Goal: Task Accomplishment & Management: Complete application form

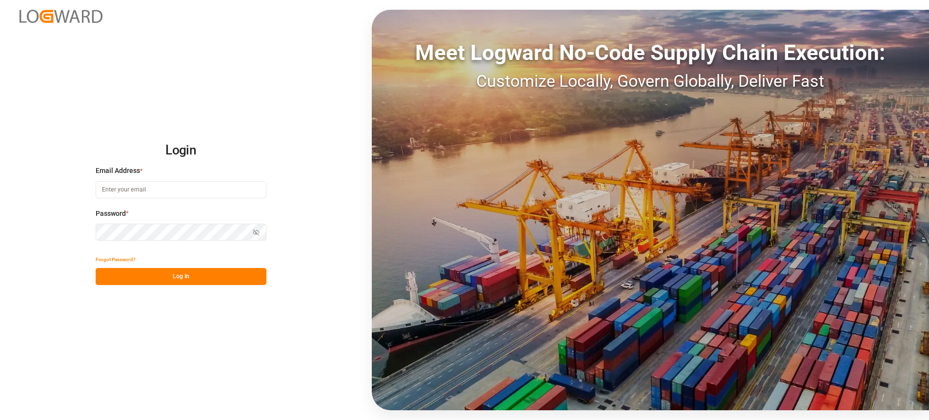
click at [232, 190] on input at bounding box center [181, 189] width 171 height 17
type input "E"
type input "[PERSON_NAME][EMAIL_ADDRESS][PERSON_NAME][DOMAIN_NAME]"
click at [258, 233] on icon "button" at bounding box center [256, 232] width 7 height 7
click at [235, 283] on button "Log In" at bounding box center [181, 276] width 171 height 17
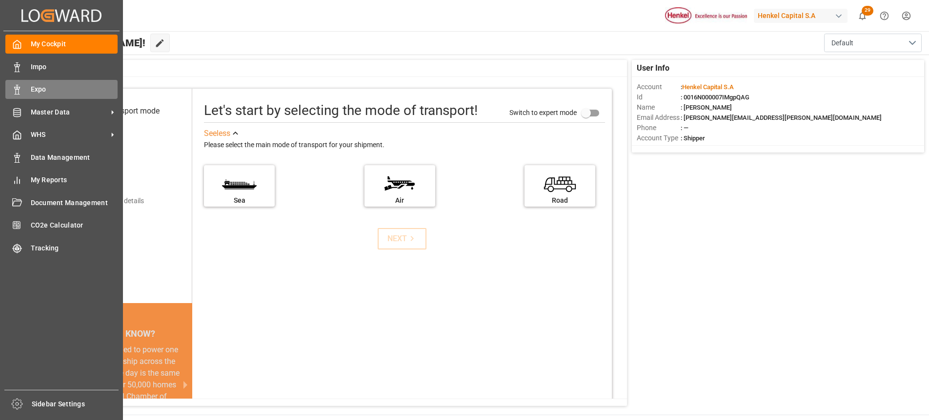
click at [38, 86] on span "Expo" at bounding box center [74, 89] width 87 height 10
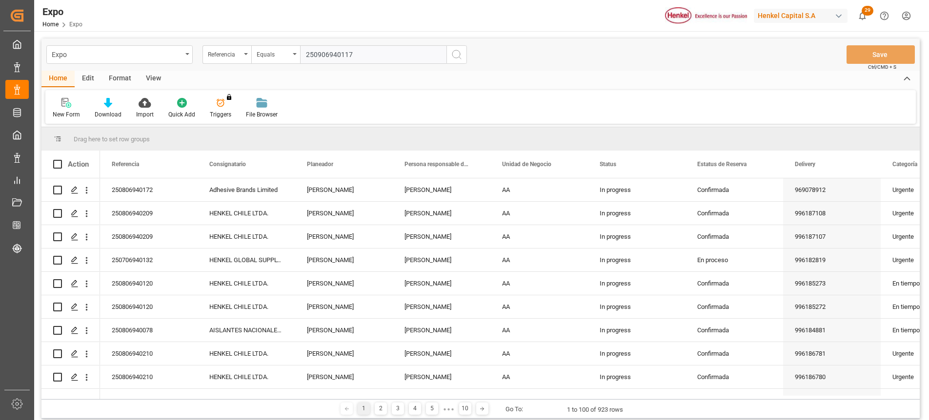
type input "250906940117"
drag, startPoint x: 338, startPoint y: 43, endPoint x: 385, endPoint y: 51, distance: 47.0
click at [365, 46] on div "Expo Referencia Equals 250906940117 Save Ctrl/CMD + S" at bounding box center [480, 55] width 878 height 32
click at [460, 52] on icon "search button" at bounding box center [457, 55] width 12 height 12
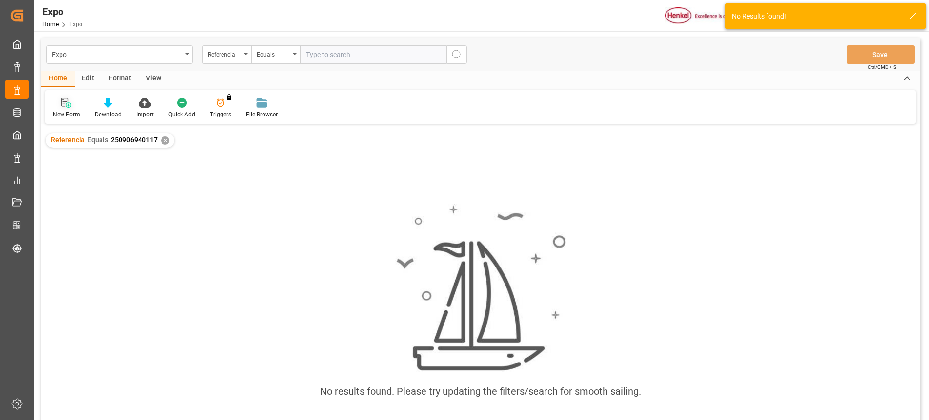
click at [68, 107] on icon at bounding box center [68, 104] width 5 height 5
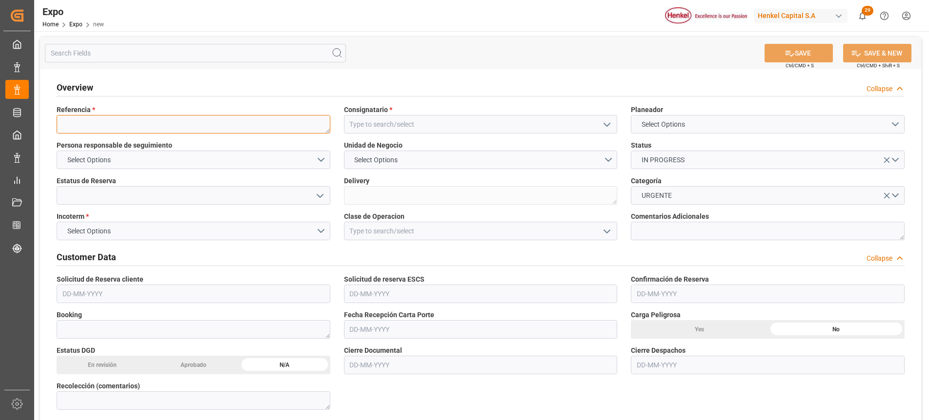
click at [140, 132] on textarea at bounding box center [194, 124] width 274 height 19
paste textarea "250906940117"
type textarea "250906940117"
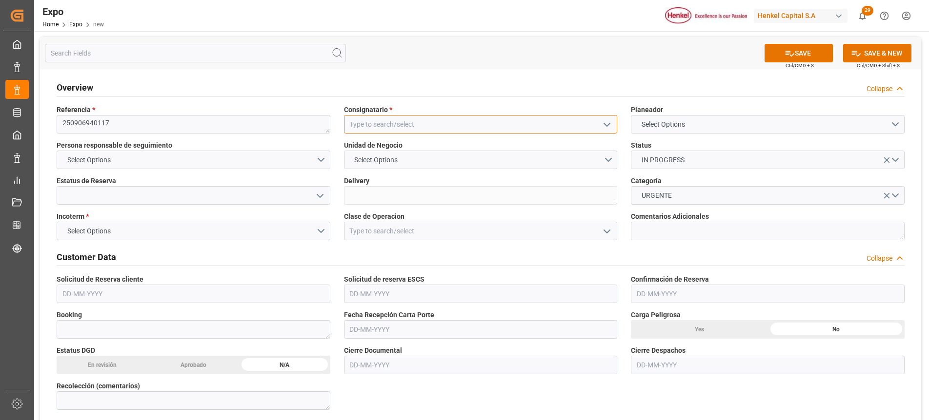
click at [574, 125] on input at bounding box center [481, 124] width 274 height 19
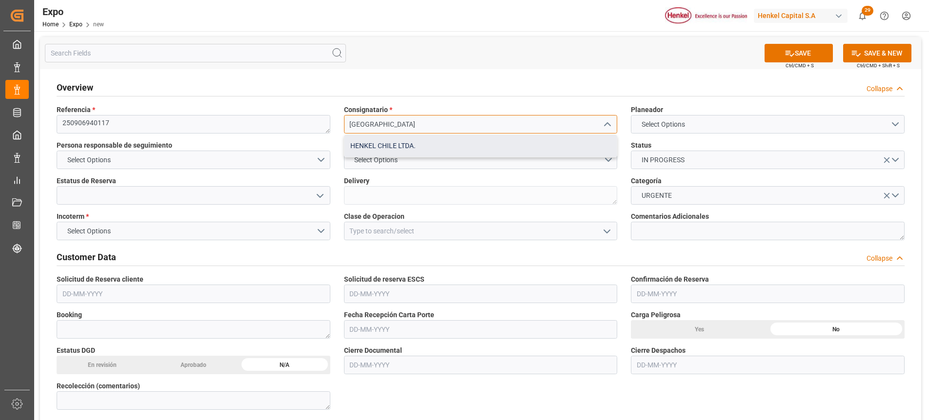
click at [478, 152] on div "HENKEL CHILE LTDA." at bounding box center [480, 146] width 273 height 22
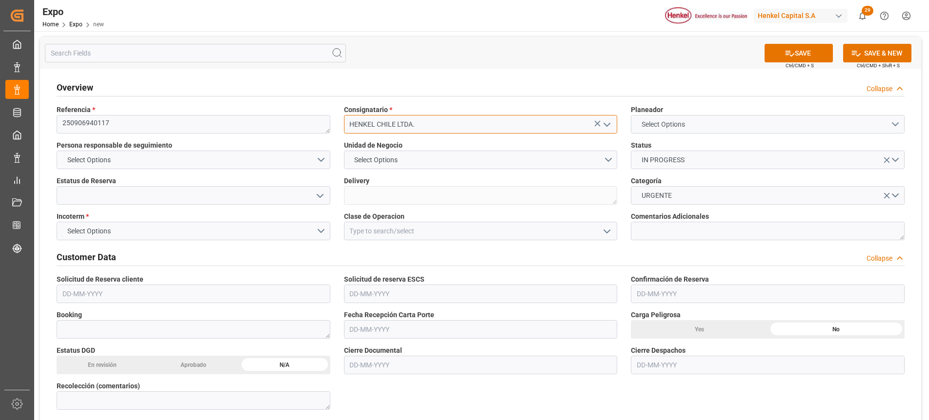
type input "HENKEL CHILE LTDA."
click at [666, 128] on span "Select Options" at bounding box center [662, 124] width 53 height 10
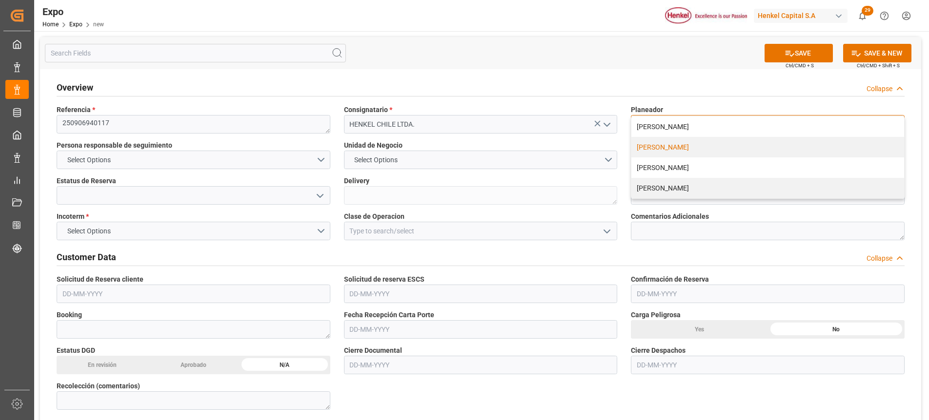
click at [668, 143] on div "[PERSON_NAME]" at bounding box center [767, 147] width 273 height 20
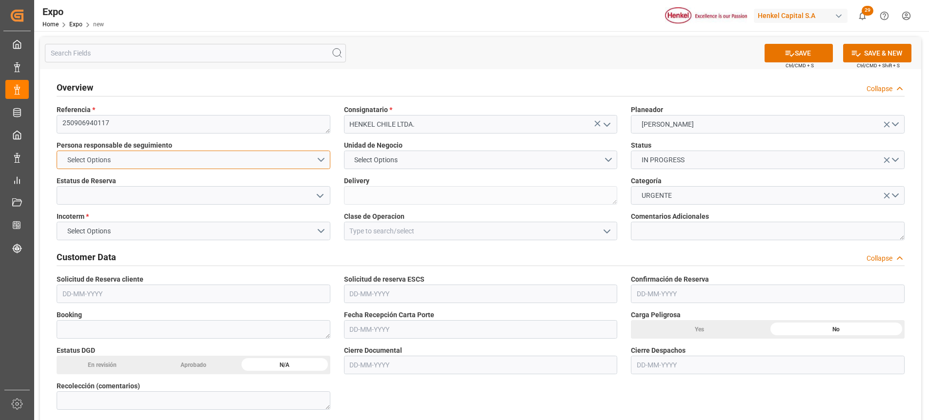
click at [314, 156] on button "Select Options" at bounding box center [194, 160] width 274 height 19
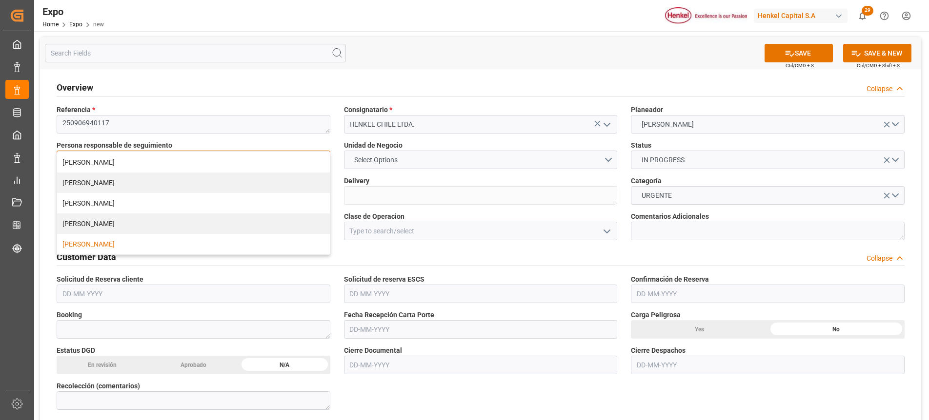
click at [119, 242] on div "[PERSON_NAME]" at bounding box center [193, 244] width 273 height 20
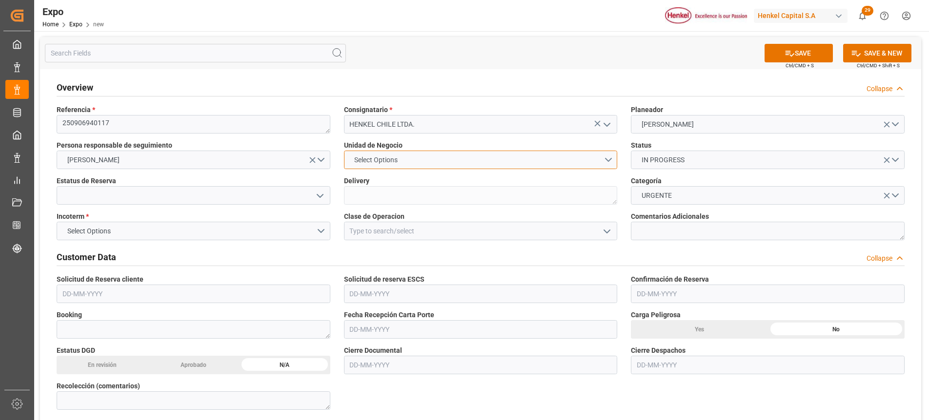
click at [611, 160] on button "Select Options" at bounding box center [481, 160] width 274 height 19
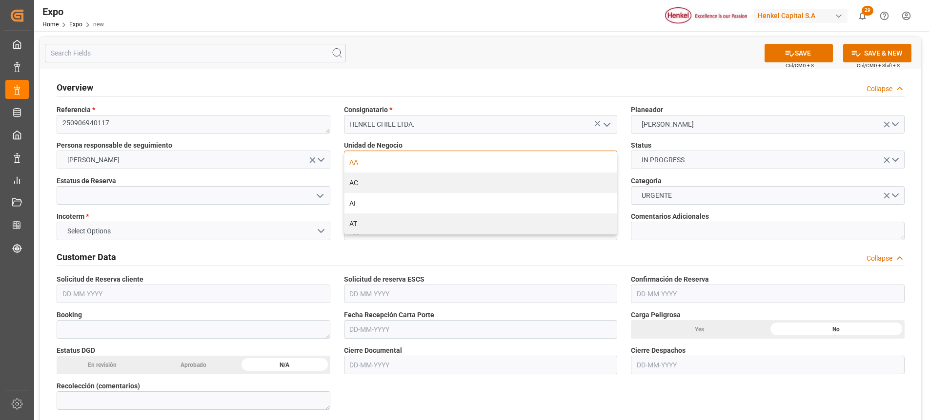
click at [398, 160] on div "AA" at bounding box center [480, 162] width 273 height 20
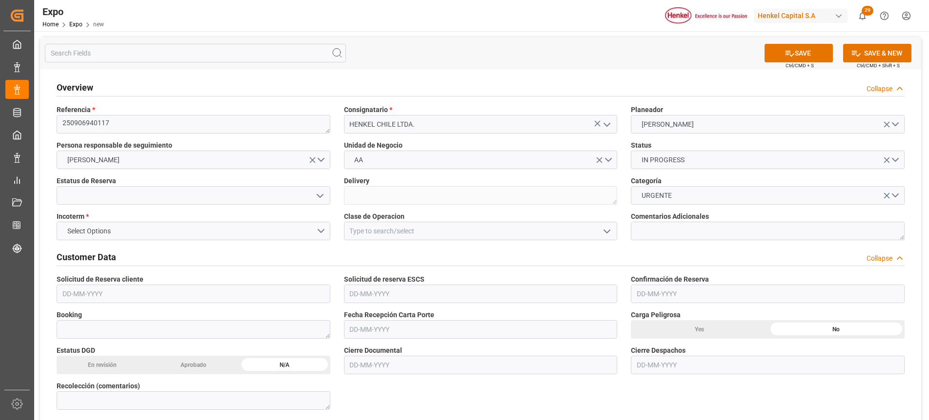
click at [321, 197] on polyline "open menu" at bounding box center [320, 196] width 6 height 3
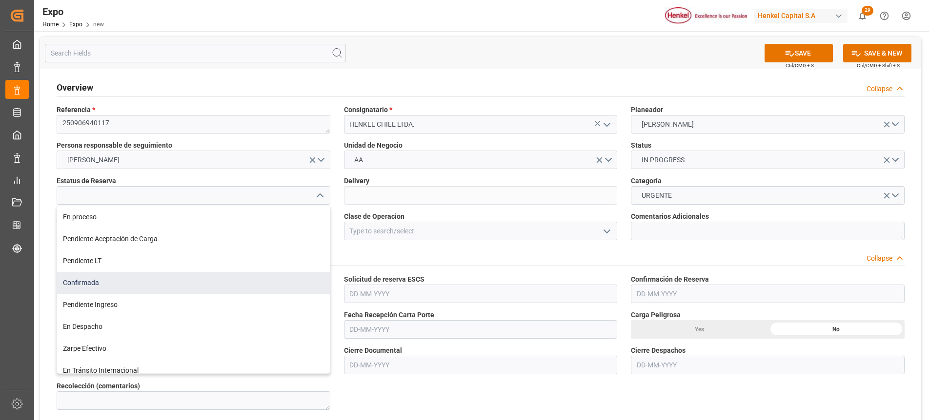
click at [124, 288] on div "Confirmada" at bounding box center [193, 283] width 273 height 22
type input "Confirmada"
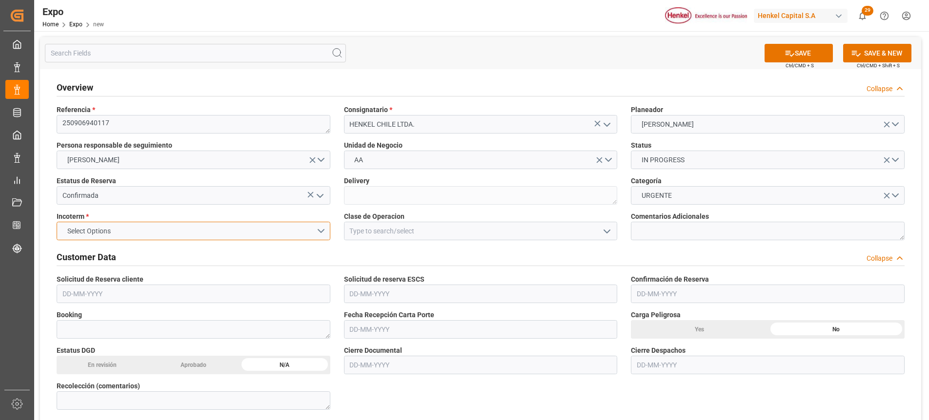
click at [324, 234] on button "Select Options" at bounding box center [194, 231] width 274 height 19
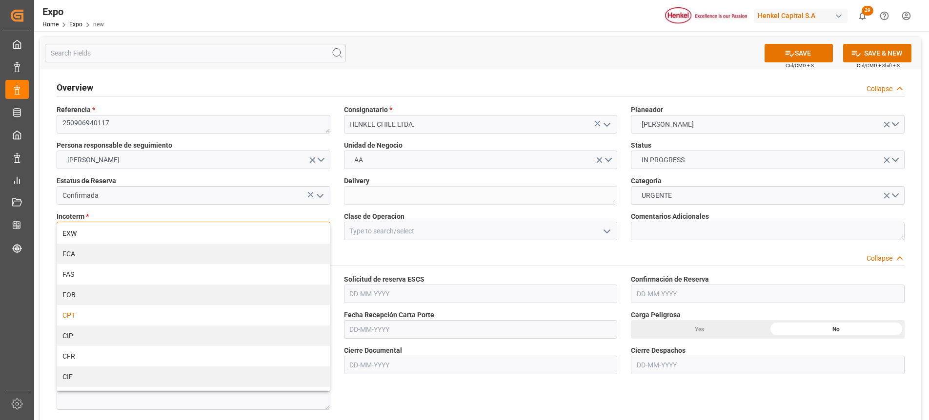
click at [112, 322] on div "CPT" at bounding box center [193, 315] width 273 height 20
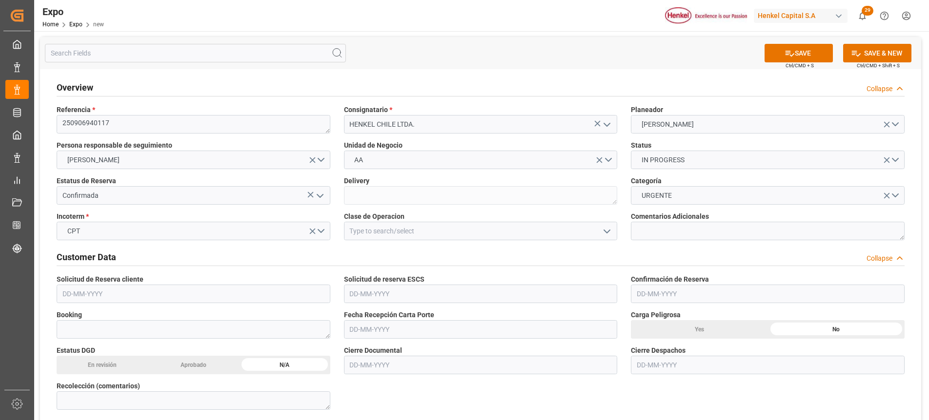
click at [606, 233] on polyline "open menu" at bounding box center [607, 231] width 6 height 3
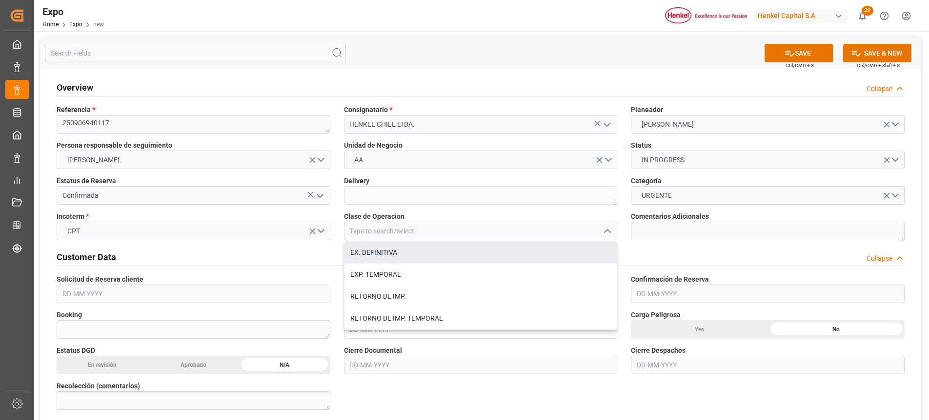
click at [416, 255] on div "EX. DEFINITIVA" at bounding box center [480, 253] width 273 height 22
type input "EX. DEFINITIVA"
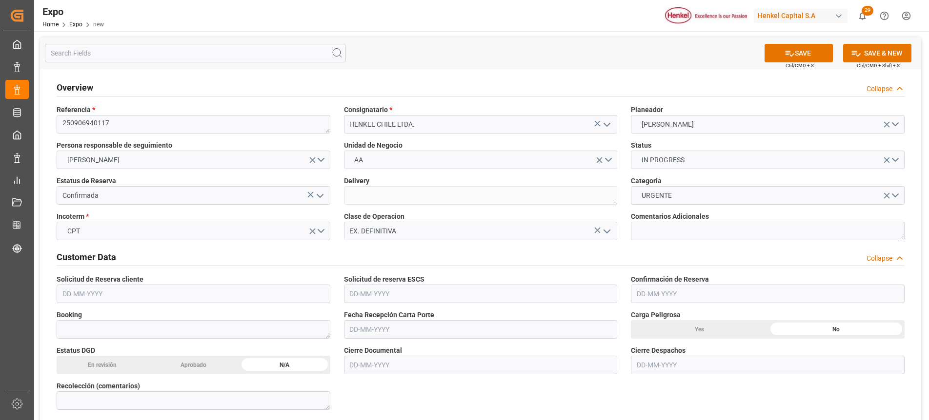
scroll to position [49, 0]
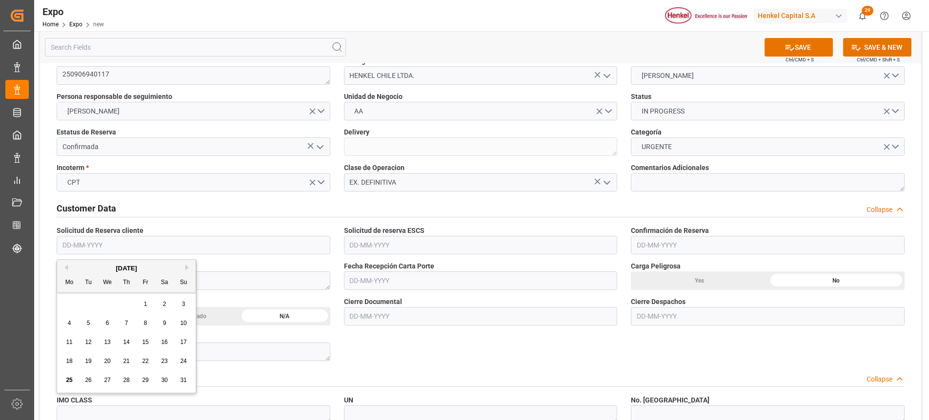
click at [73, 250] on input "text" at bounding box center [194, 245] width 274 height 19
click at [109, 365] on div "20" at bounding box center [107, 362] width 12 height 12
type input "[DATE]"
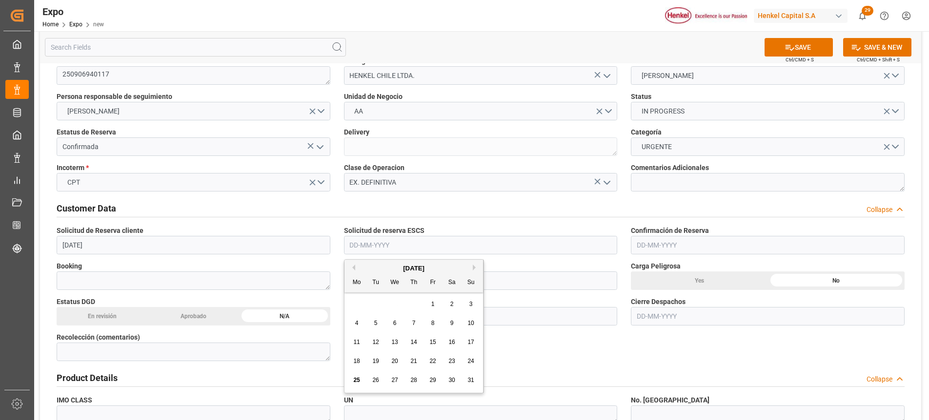
click at [382, 244] on input "text" at bounding box center [481, 245] width 274 height 19
click at [398, 363] on div "20" at bounding box center [395, 362] width 12 height 12
type input "[DATE]"
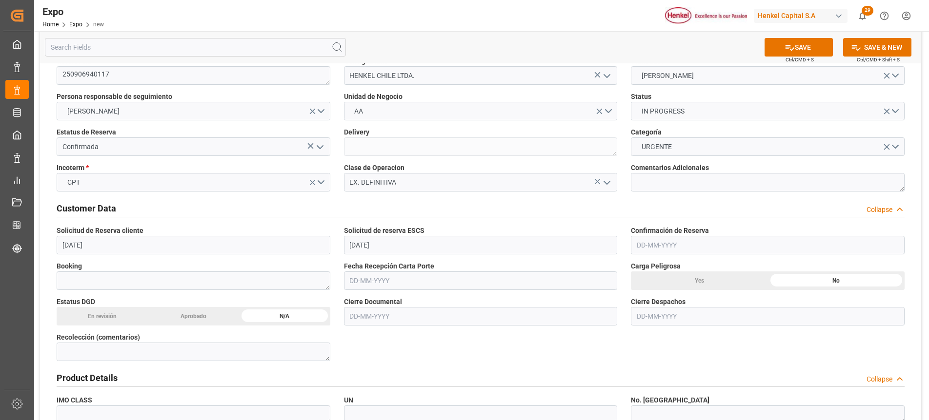
click at [647, 244] on input "text" at bounding box center [768, 245] width 274 height 19
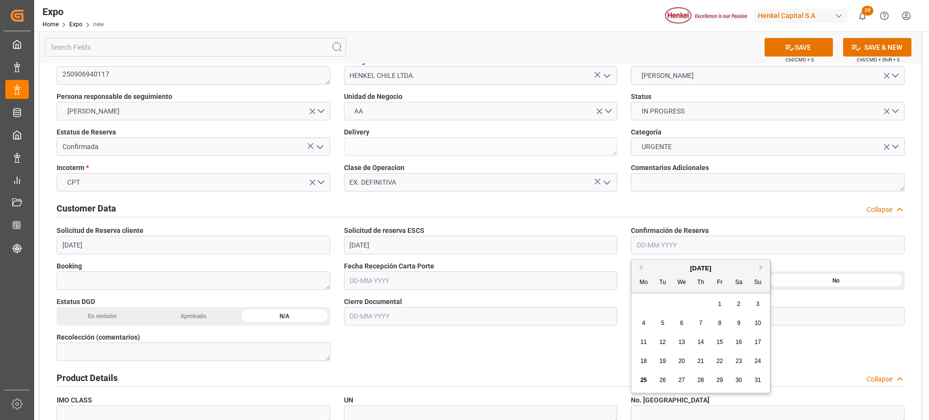
click at [720, 364] on span "22" at bounding box center [719, 361] width 6 height 7
type input "[DATE]"
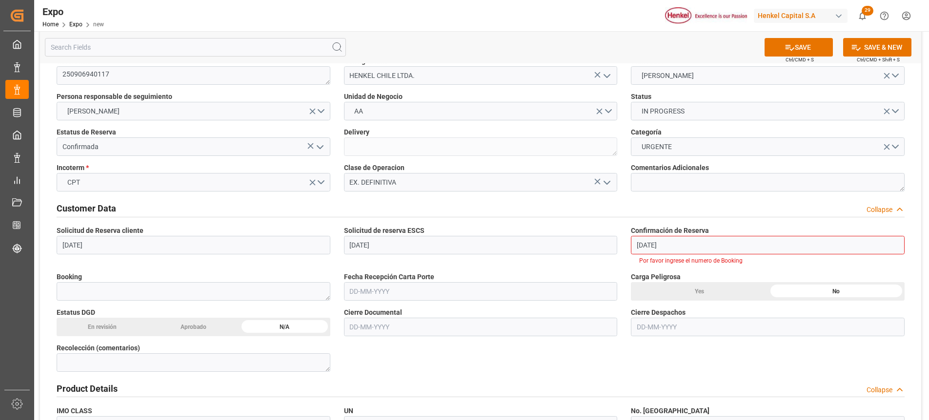
click at [369, 330] on input "text" at bounding box center [481, 327] width 274 height 19
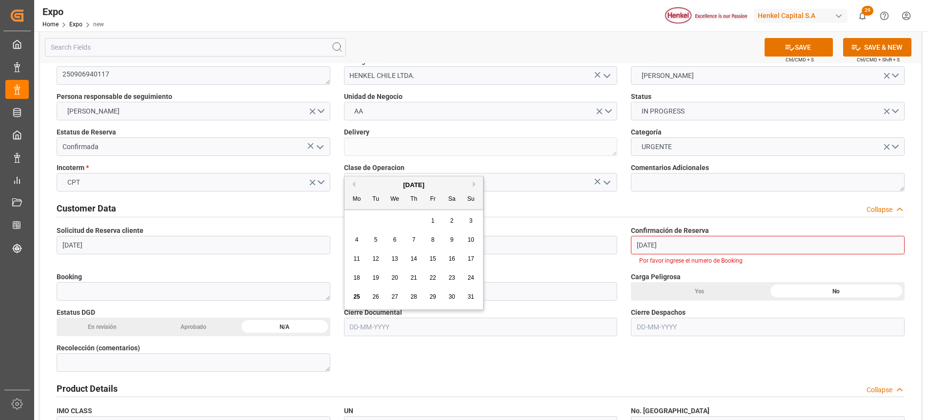
click at [474, 186] on button "Next Month" at bounding box center [476, 184] width 6 height 6
click at [395, 219] on span "3" at bounding box center [394, 220] width 3 height 7
type input "[DATE]"
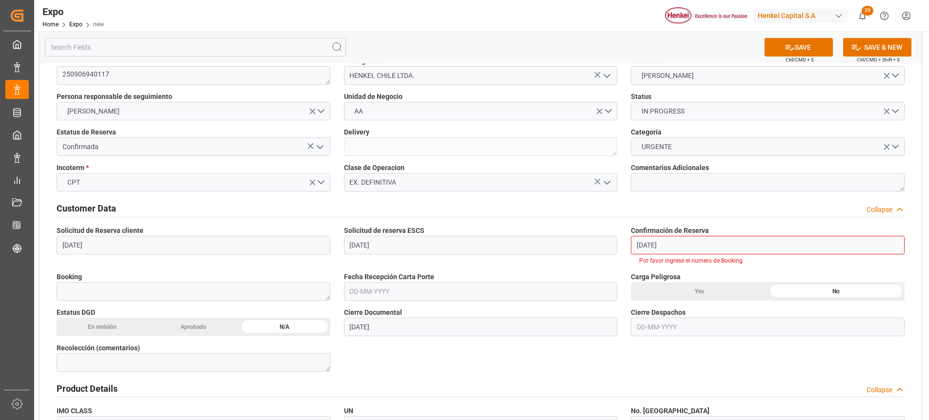
click at [649, 334] on input "text" at bounding box center [768, 327] width 274 height 19
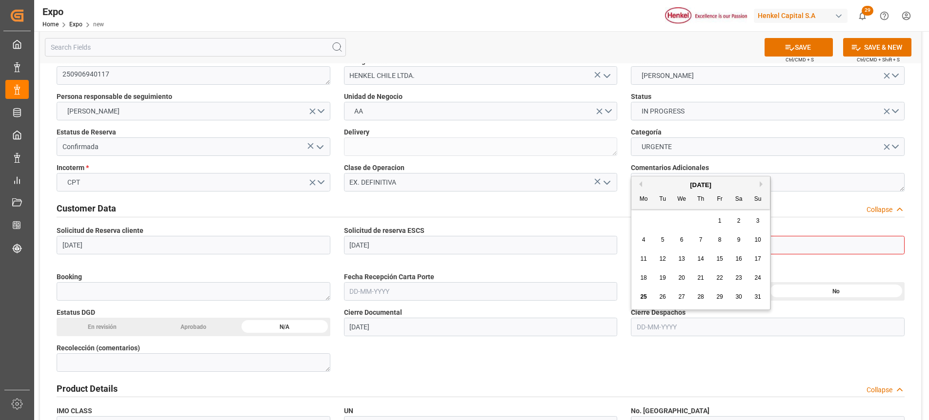
click at [761, 183] on button "Next Month" at bounding box center [762, 184] width 6 height 6
click at [737, 221] on span "6" at bounding box center [738, 220] width 3 height 7
type input "[DATE]"
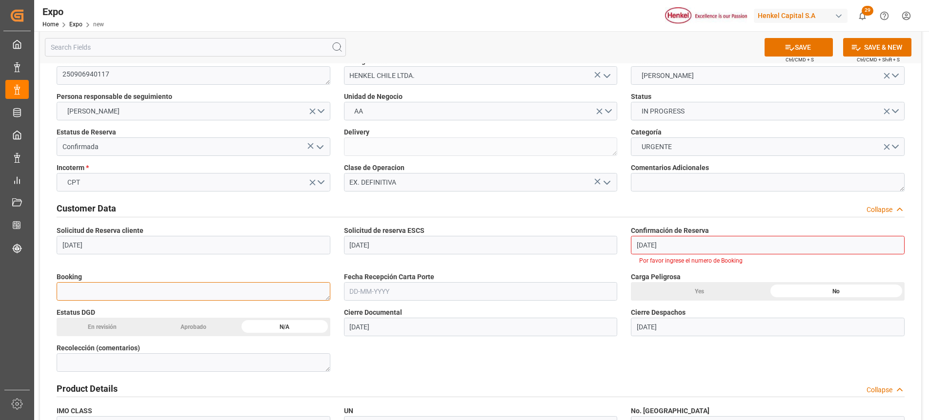
click at [117, 296] on textarea at bounding box center [194, 291] width 274 height 19
paste textarea "10863872"
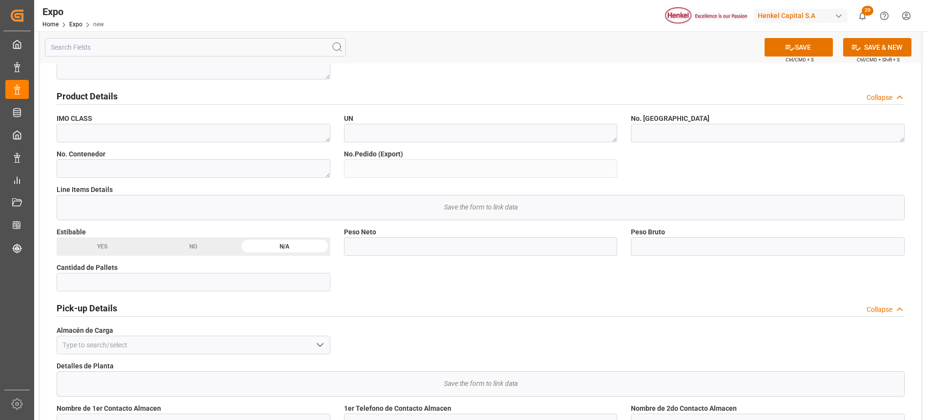
scroll to position [390, 0]
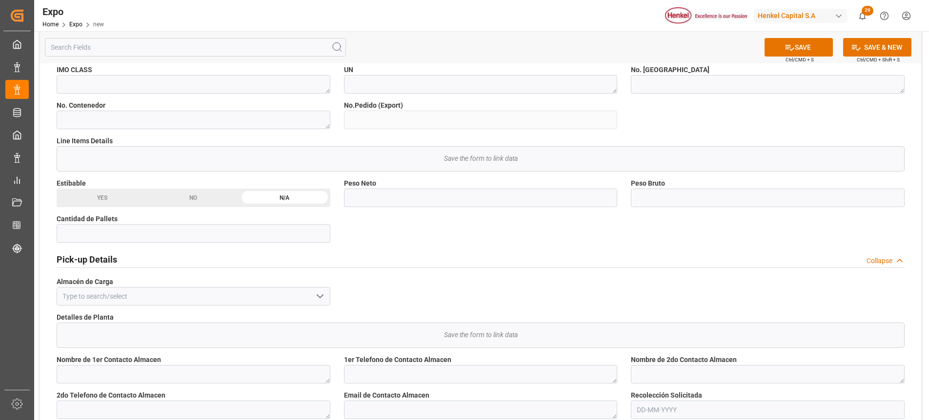
type textarea "10863872"
click at [129, 302] on input at bounding box center [194, 296] width 274 height 19
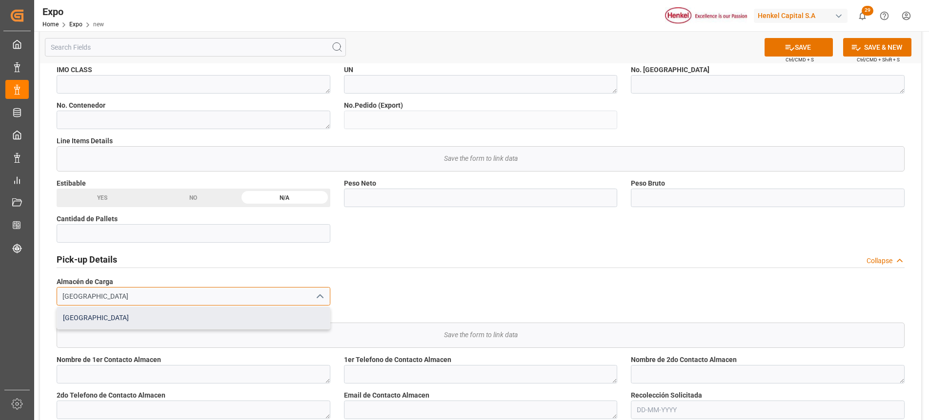
click at [116, 317] on div "[GEOGRAPHIC_DATA]" at bounding box center [193, 318] width 273 height 22
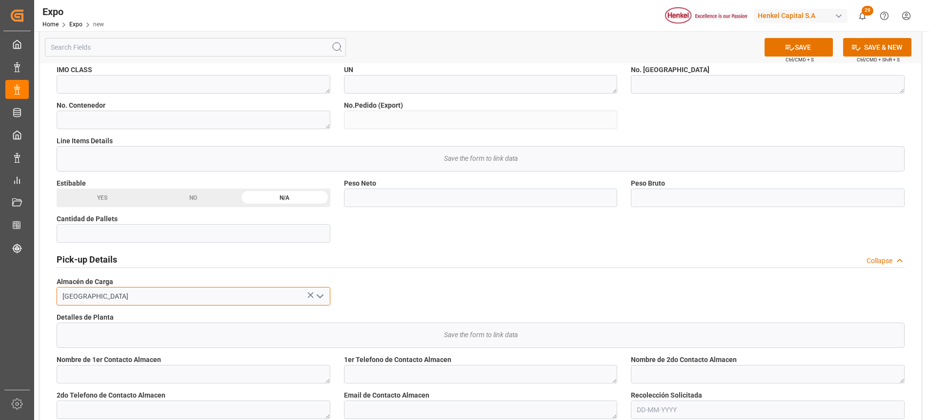
type input "[GEOGRAPHIC_DATA]"
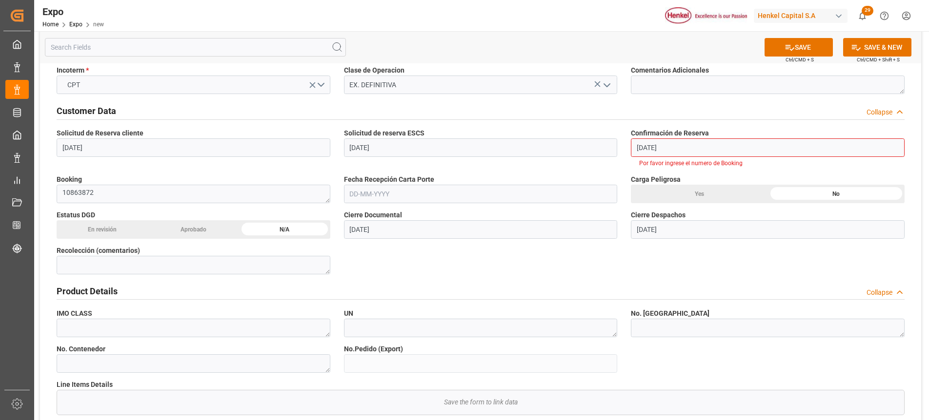
scroll to position [0, 0]
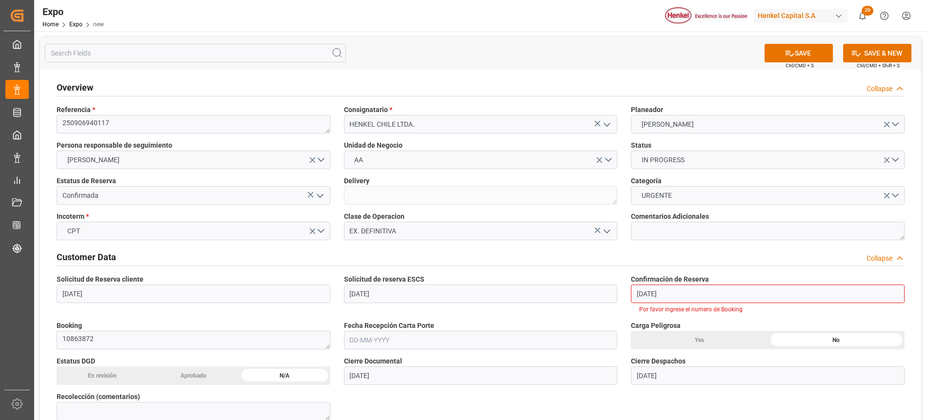
click at [643, 299] on input "[DATE]" at bounding box center [768, 294] width 274 height 19
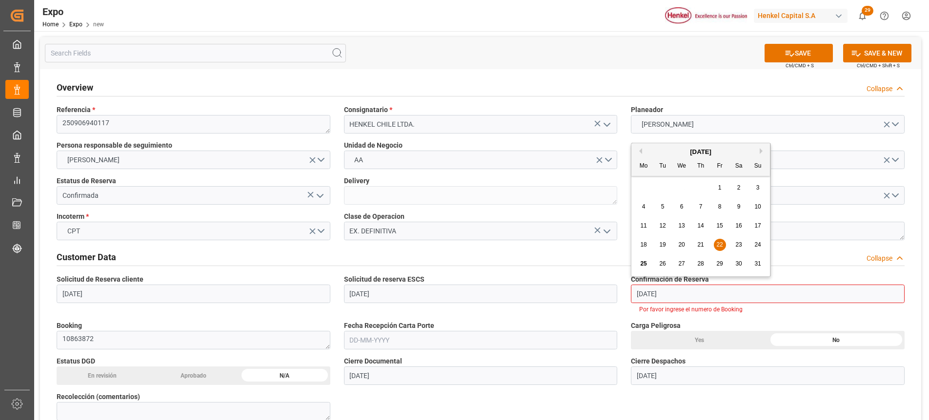
click at [713, 245] on div "22" at bounding box center [719, 245] width 12 height 12
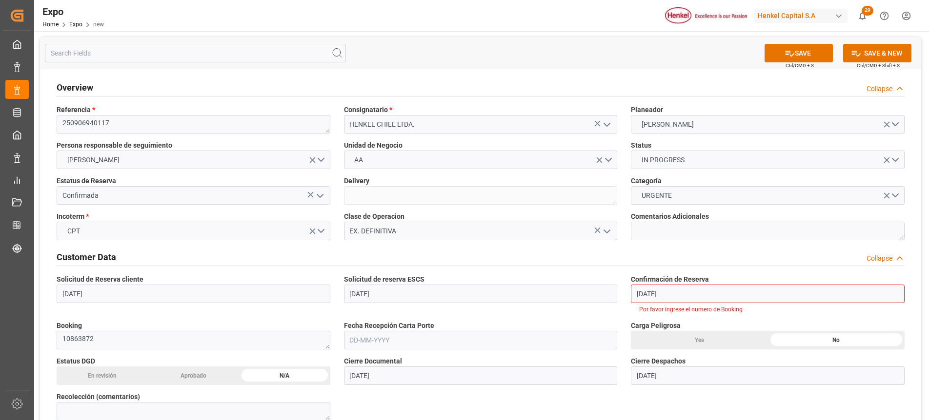
click at [579, 74] on div "Overview Collapse" at bounding box center [480, 87] width 861 height 27
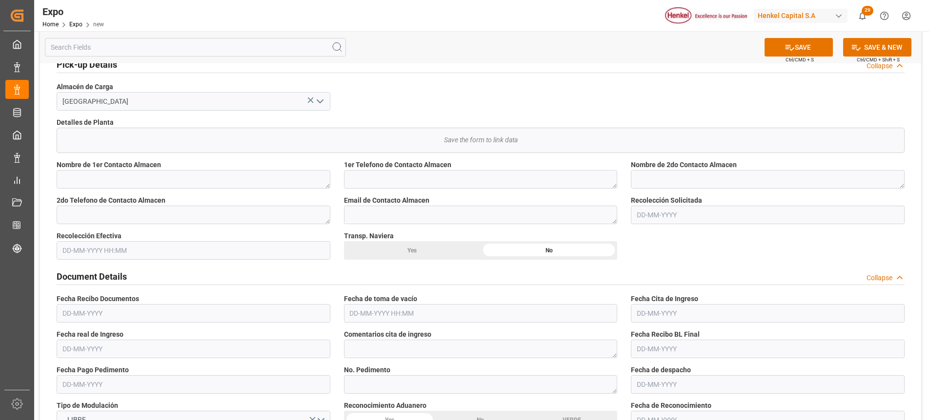
scroll to position [634, 0]
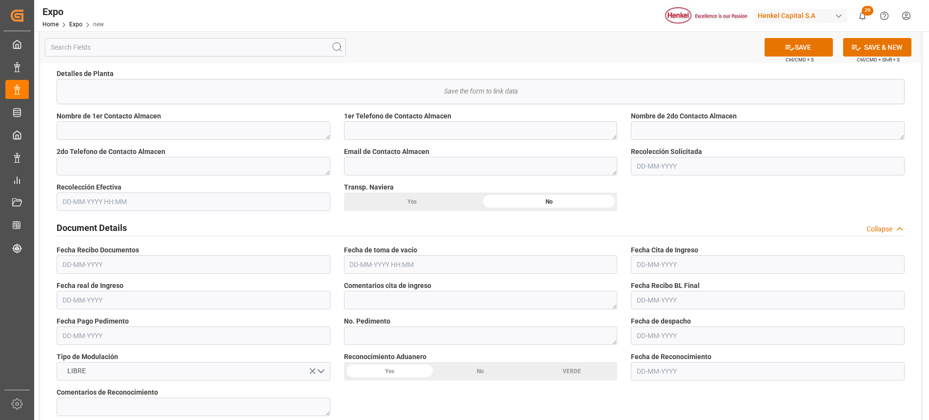
click at [649, 167] on input "text" at bounding box center [768, 166] width 274 height 19
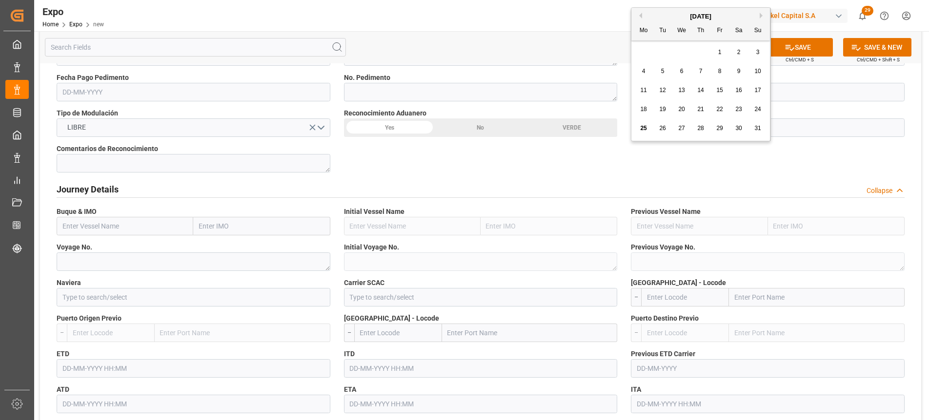
scroll to position [927, 0]
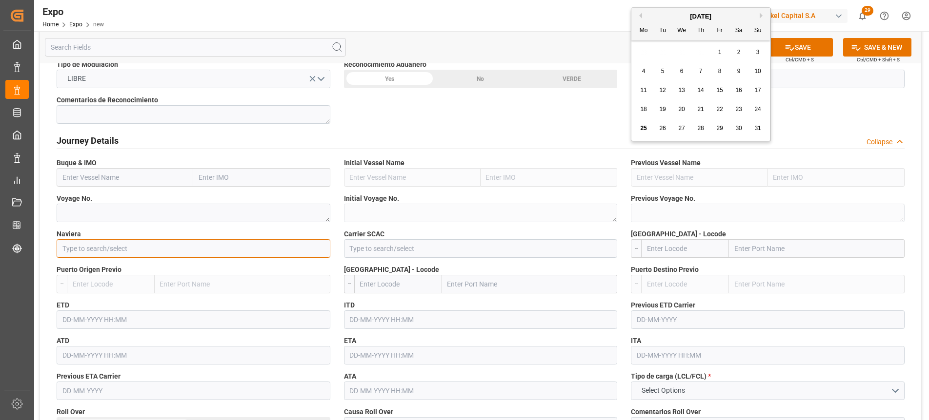
click at [174, 253] on input at bounding box center [194, 248] width 274 height 19
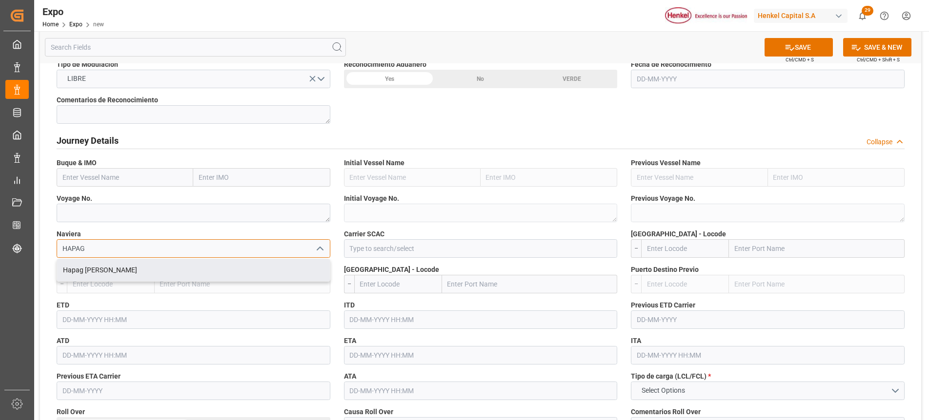
click at [177, 274] on div "Hapag [PERSON_NAME]" at bounding box center [193, 270] width 273 height 22
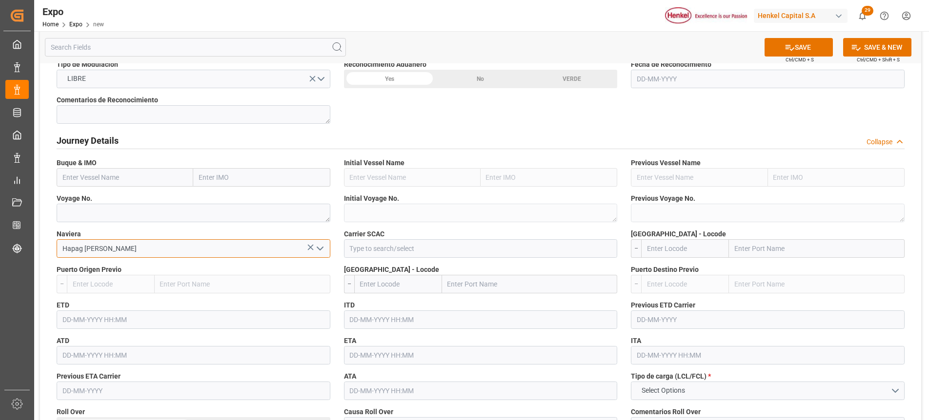
type input "Hapag [PERSON_NAME]"
click at [368, 255] on input at bounding box center [481, 248] width 274 height 19
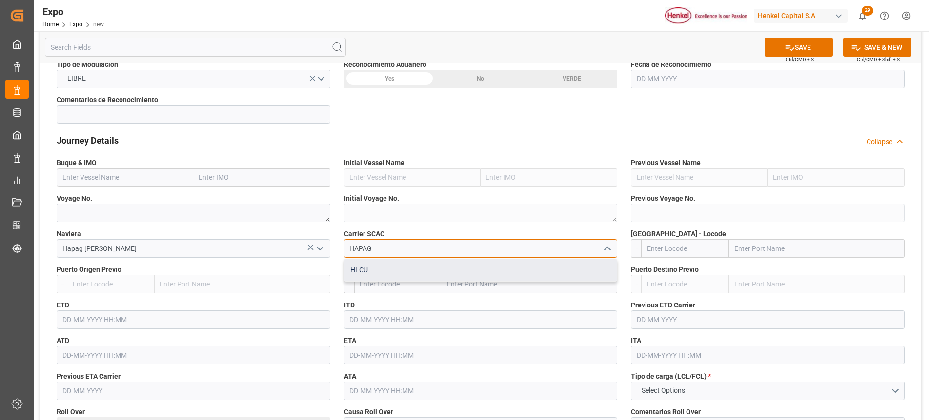
click at [381, 273] on div "HLCU" at bounding box center [480, 270] width 273 height 22
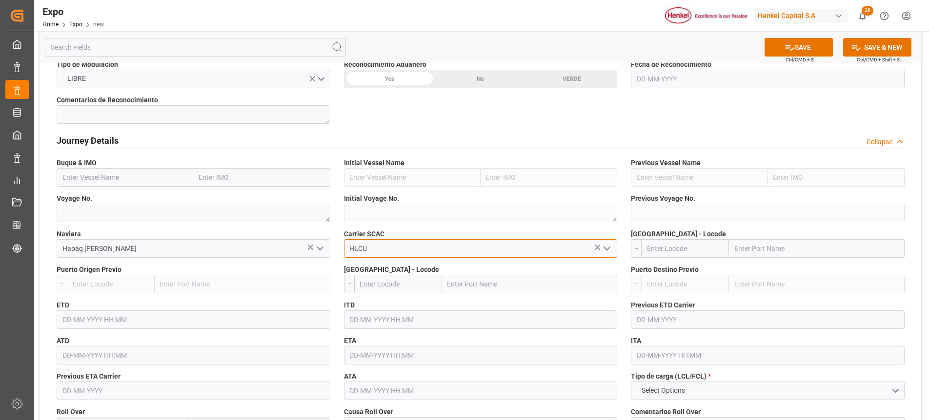
type input "HLCU"
click at [709, 251] on input "text" at bounding box center [685, 248] width 88 height 19
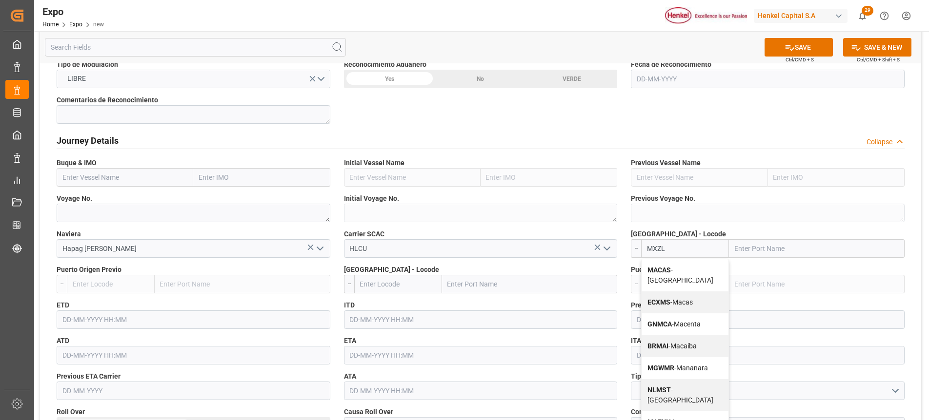
type input "MXZLO"
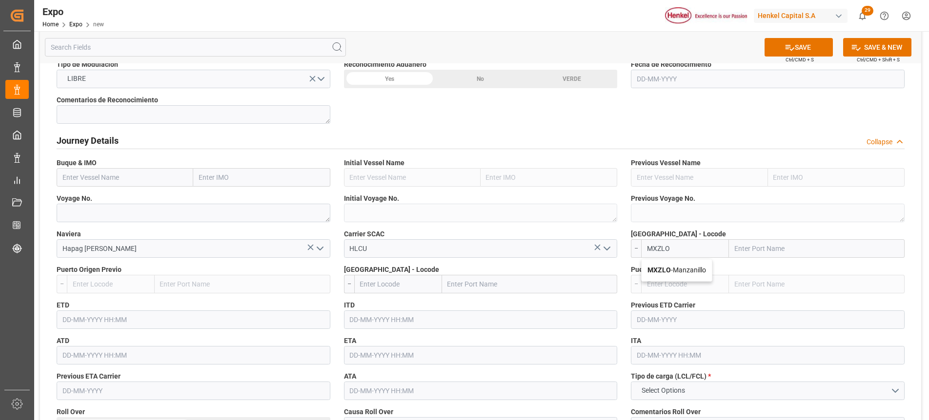
click at [688, 269] on span "MXZLO - [GEOGRAPHIC_DATA]" at bounding box center [676, 270] width 59 height 8
type input "Manzanillo"
type input "MXZLO"
click at [395, 283] on input "text" at bounding box center [398, 284] width 88 height 19
type input "P"
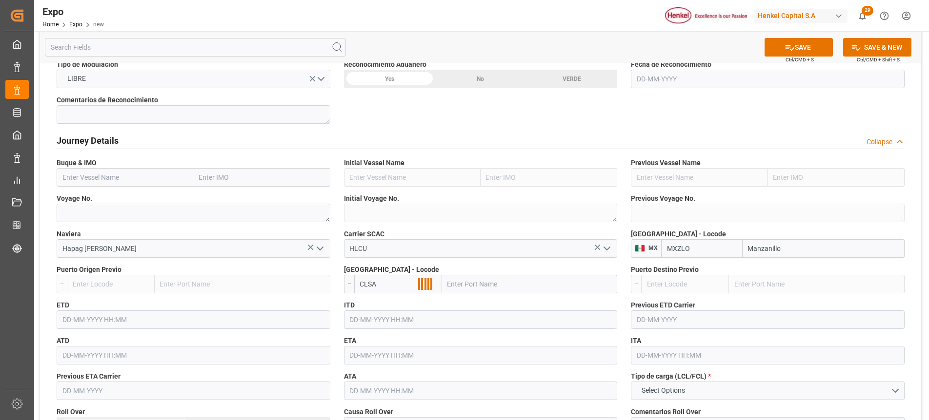
type input "CLSAI"
click at [376, 307] on b "CLSAI" at bounding box center [369, 306] width 19 height 8
type input "San Antonio"
type input "CLSAI"
click at [86, 182] on input "text" at bounding box center [125, 177] width 137 height 19
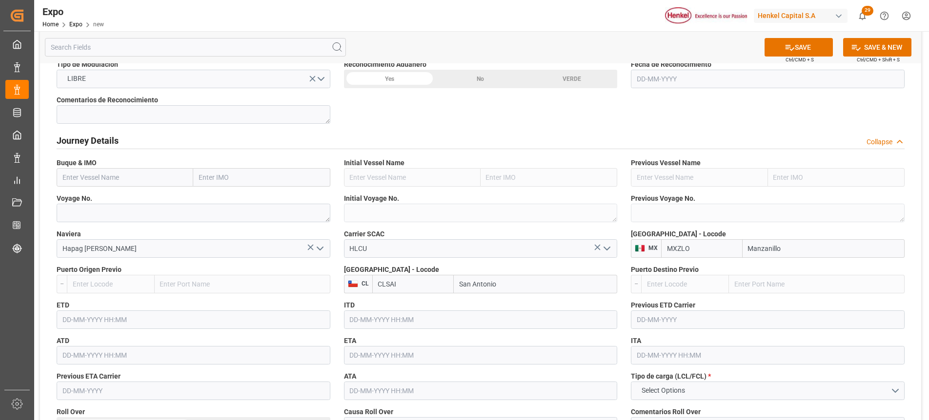
paste input "ONE SPIRIT"
click at [78, 200] on b "ONE SPIRIT" at bounding box center [81, 199] width 37 height 8
type input "ONE SPIRIT"
type input "9975636"
type input "ONE SPIRIT"
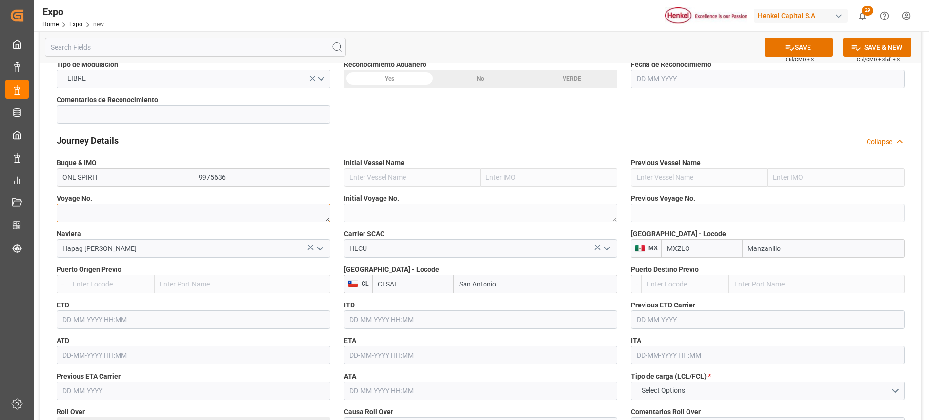
click at [139, 219] on textarea at bounding box center [194, 213] width 274 height 19
paste textarea "2531E"
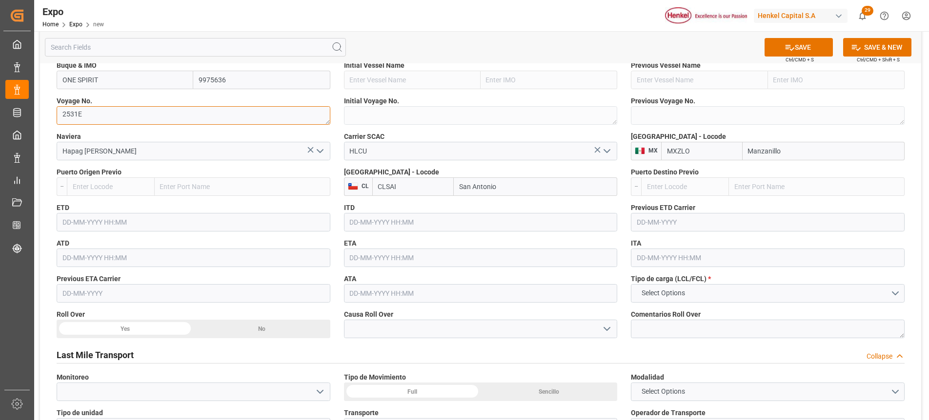
type textarea "2531E"
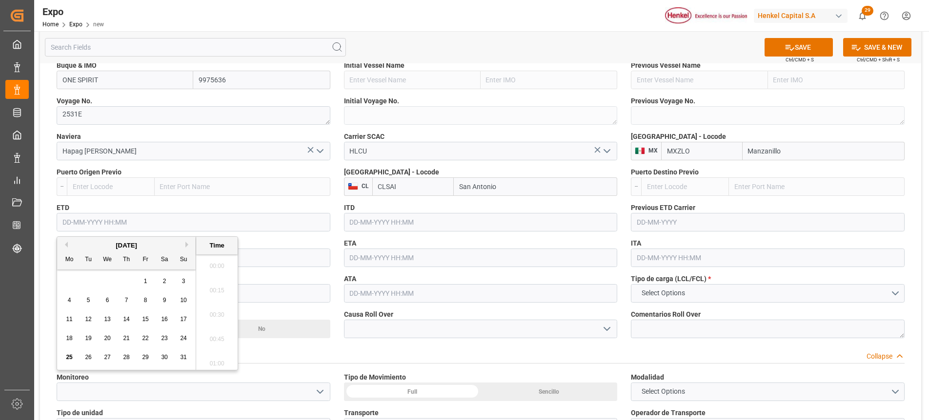
click at [70, 230] on input "text" at bounding box center [194, 222] width 274 height 19
click at [186, 245] on button "Next Month" at bounding box center [188, 245] width 6 height 6
click at [89, 300] on span "9" at bounding box center [88, 300] width 3 height 7
type input "[DATE] 00:00"
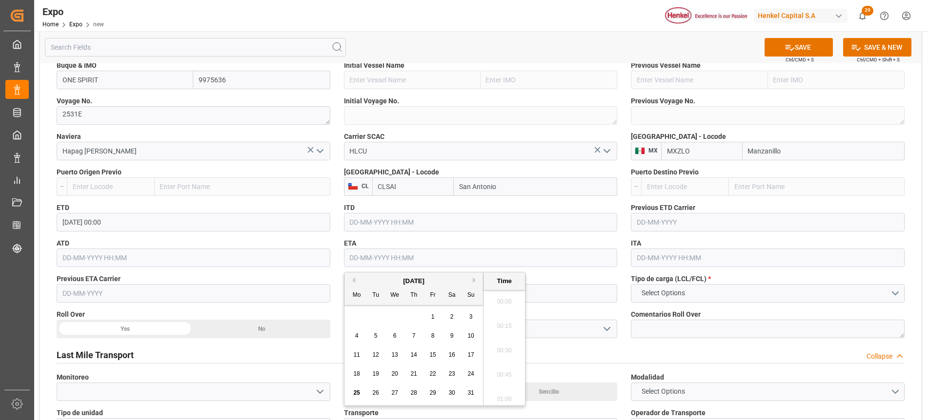
click at [356, 262] on input "text" at bounding box center [481, 258] width 274 height 19
click at [474, 285] on div "[DATE]" at bounding box center [413, 282] width 138 height 10
click at [476, 283] on div "[DATE]" at bounding box center [413, 282] width 138 height 10
click at [473, 281] on button "Next Month" at bounding box center [476, 280] width 6 height 6
click at [394, 340] on div "10" at bounding box center [395, 337] width 12 height 12
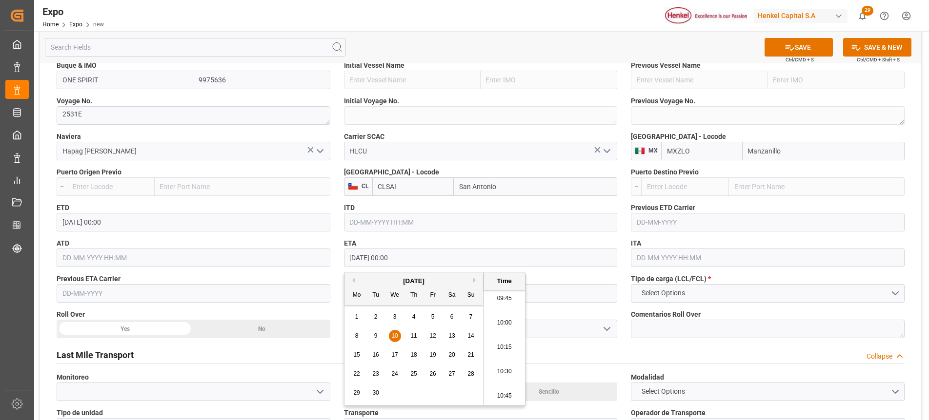
click at [474, 283] on button "Next Month" at bounding box center [476, 280] width 6 height 6
click at [432, 335] on span "10" at bounding box center [432, 336] width 6 height 7
type input "[DATE] 00:00"
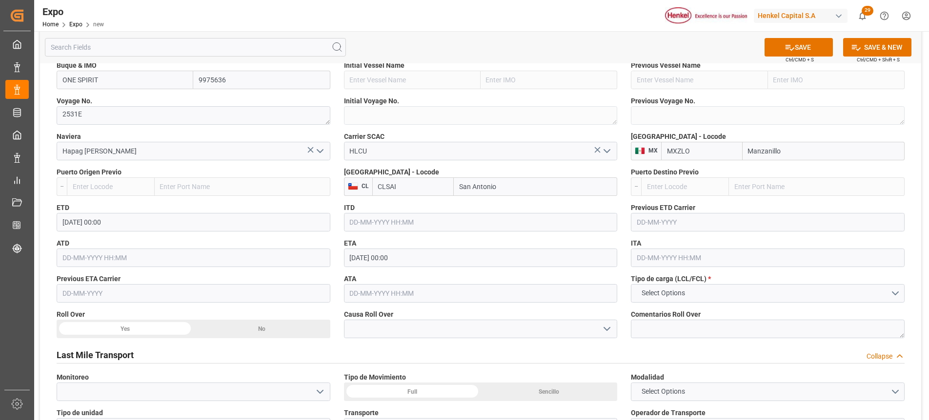
click at [562, 349] on div "Last Mile Transport Collapse" at bounding box center [481, 354] width 848 height 19
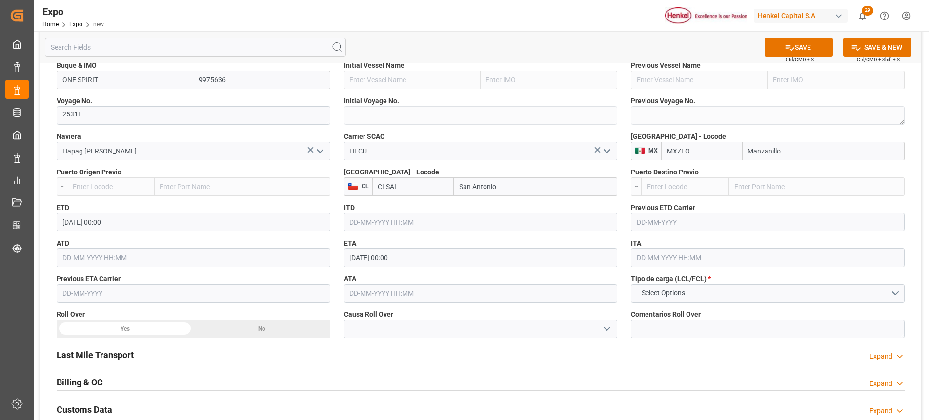
click at [695, 304] on div "Tipo de carga (LCL/FCL) * Select Options" at bounding box center [767, 289] width 287 height 36
click at [702, 295] on button "Select Options" at bounding box center [768, 293] width 274 height 19
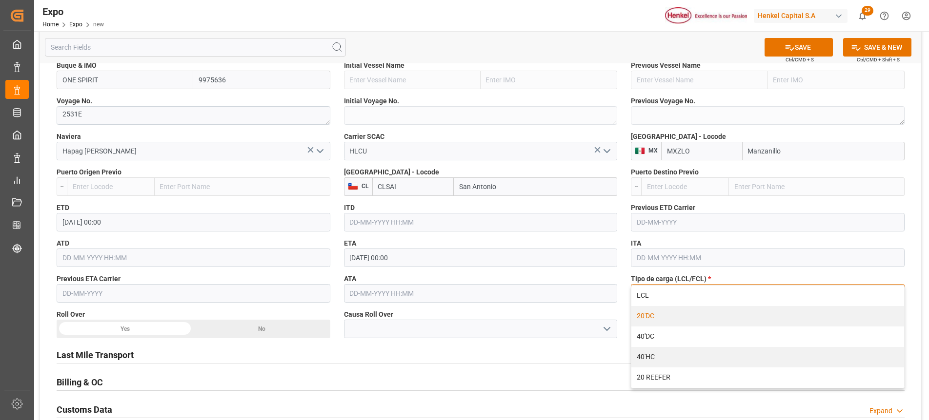
click at [674, 319] on div "20'DC" at bounding box center [767, 316] width 273 height 20
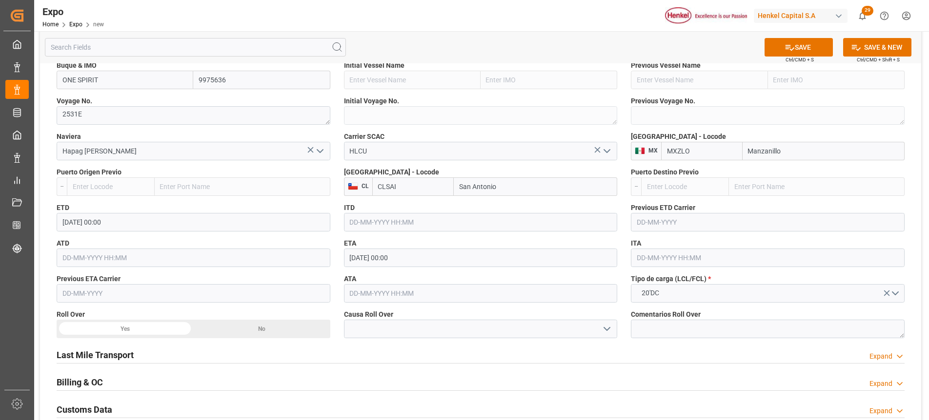
click at [546, 363] on div at bounding box center [481, 363] width 848 height 0
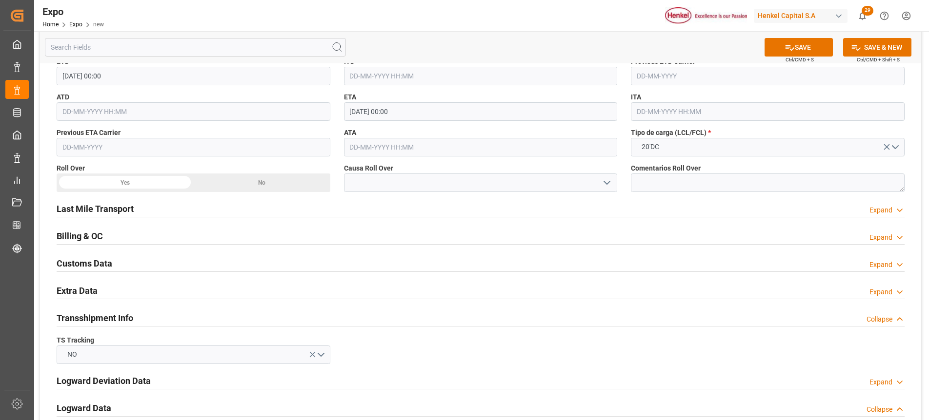
scroll to position [1219, 0]
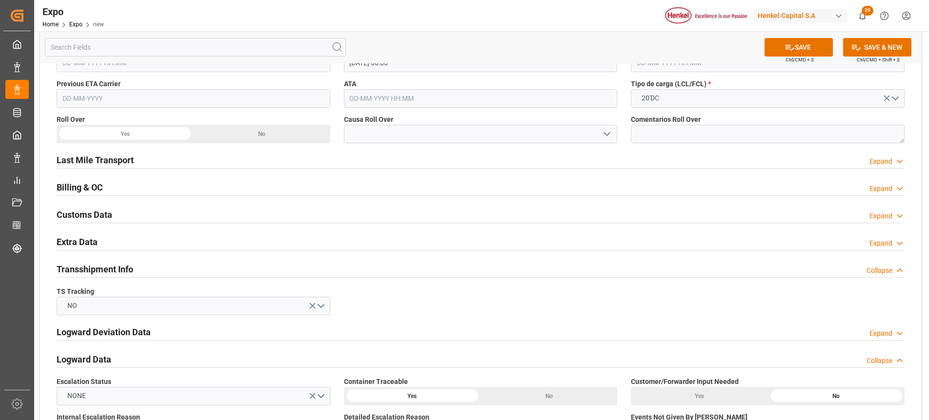
click at [876, 244] on div "Expand" at bounding box center [880, 243] width 23 height 10
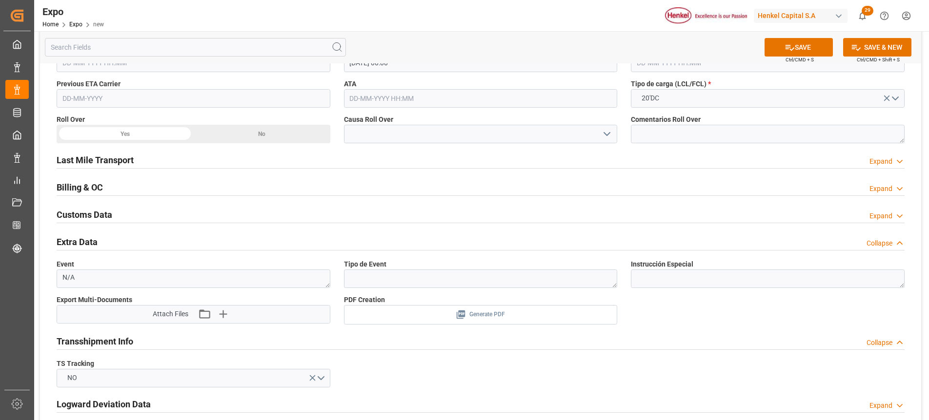
scroll to position [1317, 0]
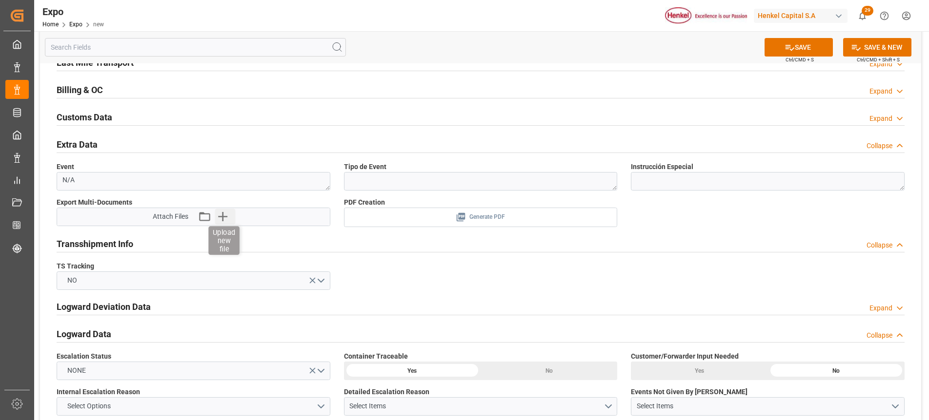
click at [227, 217] on icon "button" at bounding box center [222, 216] width 9 height 9
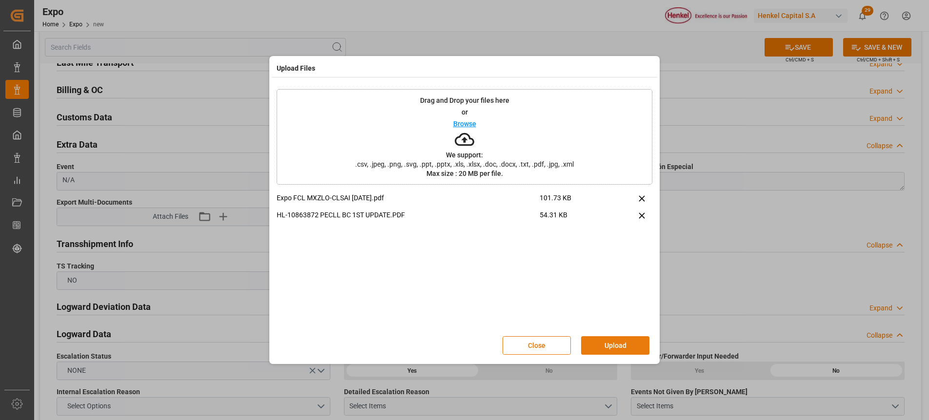
click at [598, 353] on button "Upload" at bounding box center [615, 345] width 68 height 19
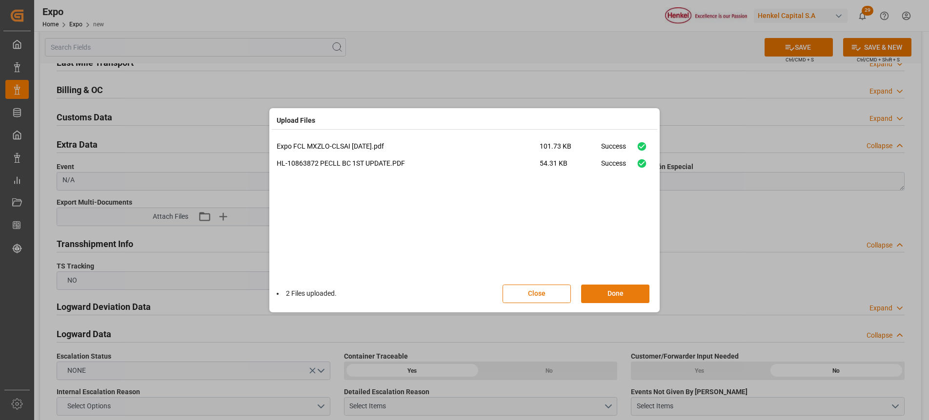
click at [631, 294] on button "Done" at bounding box center [615, 294] width 68 height 19
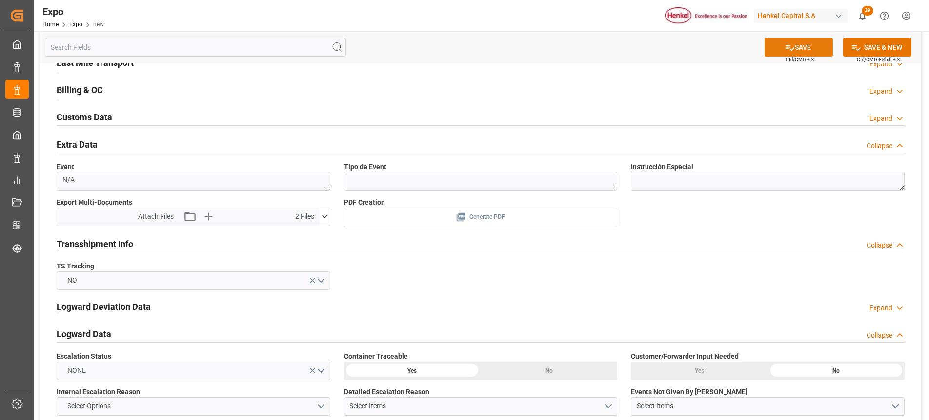
click at [775, 54] on button "SAVE" at bounding box center [798, 47] width 68 height 19
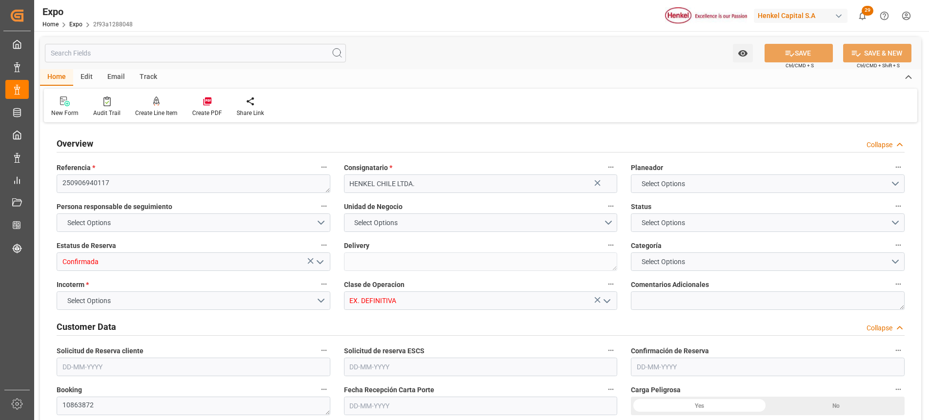
type input "9975636"
type input "MXZLO"
type input "CLSAI"
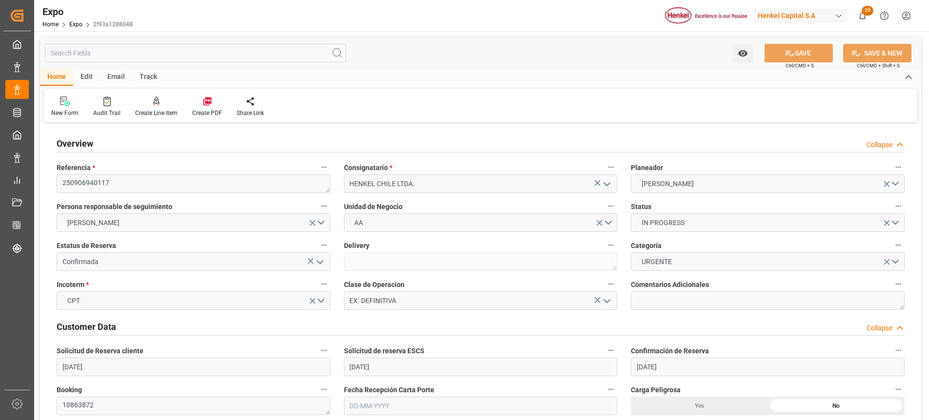
type input "[DATE]"
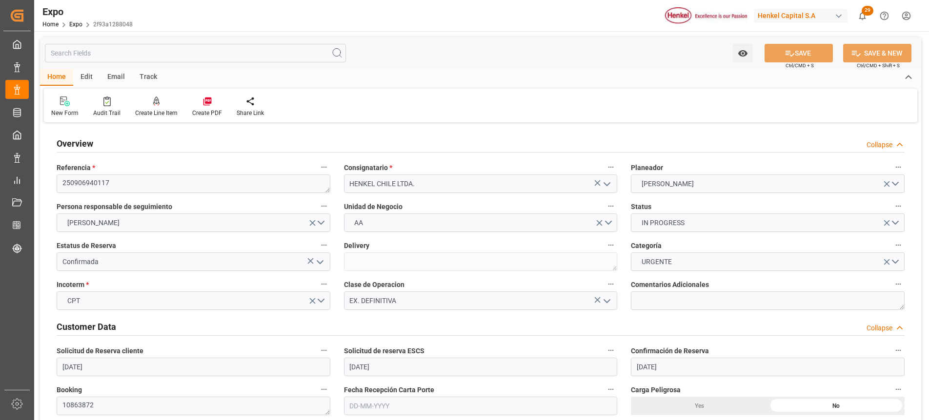
type input "[DATE] 00:00"
type input "25-08-2025 16:24"
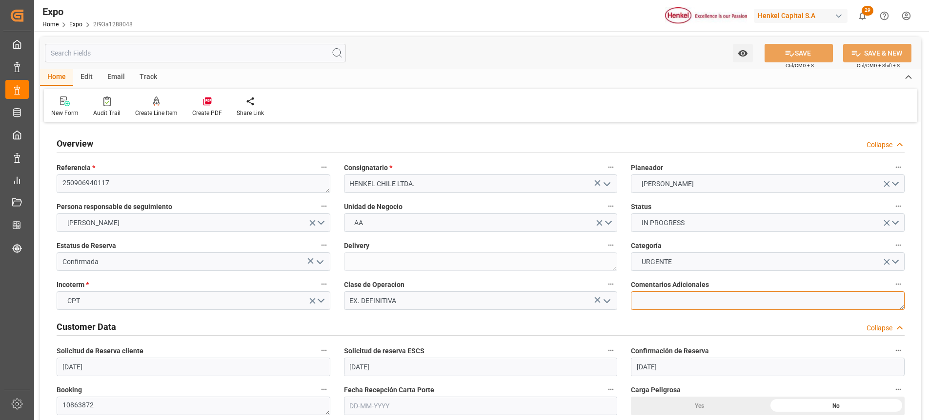
click at [680, 302] on textarea at bounding box center [768, 301] width 274 height 19
type textarea "P"
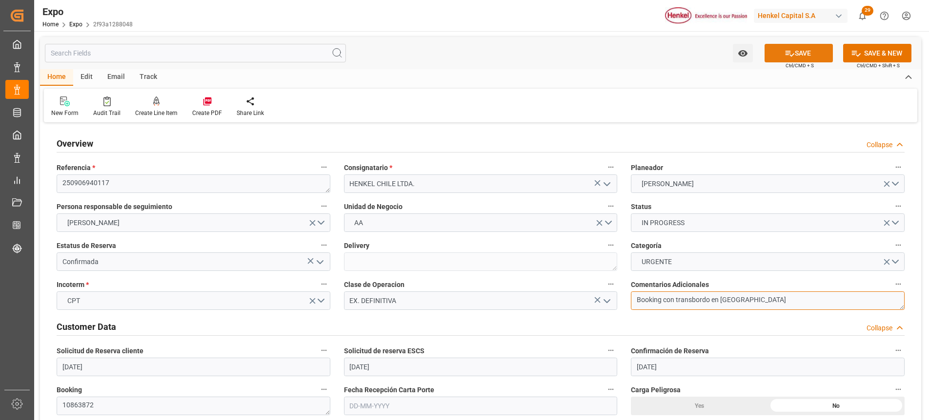
type textarea "Booking con transbordo en Callao"
click at [810, 54] on button "SAVE" at bounding box center [798, 53] width 68 height 19
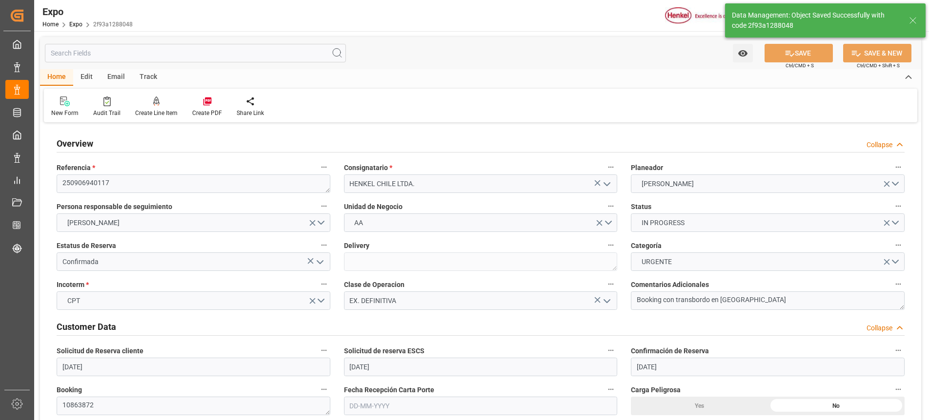
type input "25-08-2025 16:25"
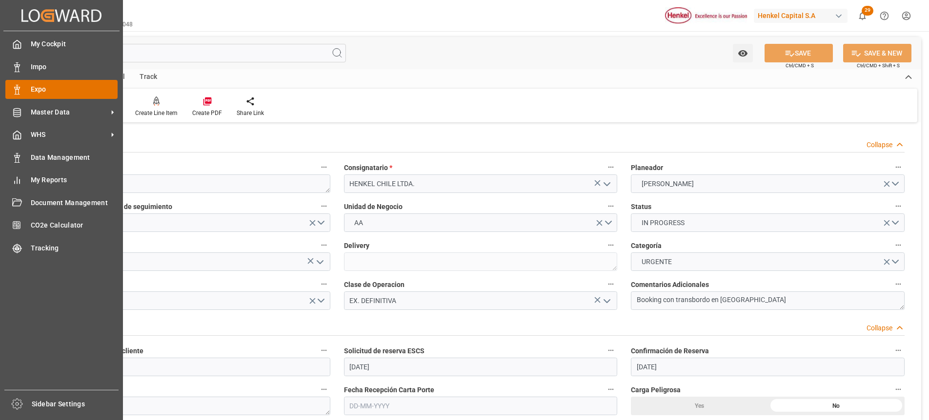
click at [24, 89] on div "Expo Expo" at bounding box center [61, 89] width 112 height 19
